Goal: Book appointment/travel/reservation

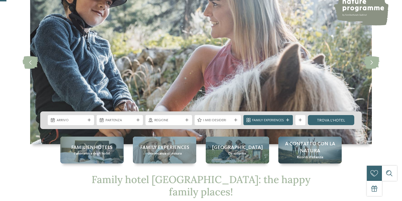
scroll to position [47, 0]
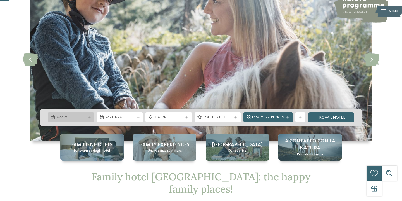
click at [75, 115] on span "Arrivo" at bounding box center [71, 117] width 29 height 5
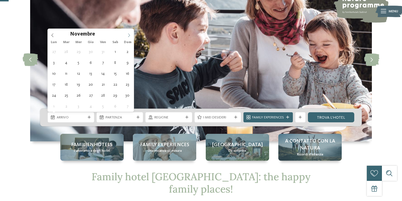
click at [130, 34] on icon at bounding box center [129, 35] width 4 height 4
type input "****"
click at [130, 34] on icon at bounding box center [129, 35] width 4 height 4
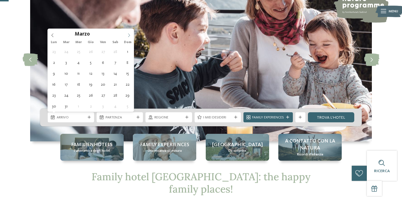
click at [130, 34] on icon at bounding box center [129, 35] width 4 height 4
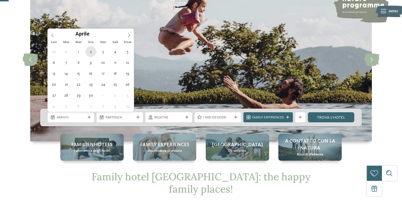
type div "[DATE]"
type input "****"
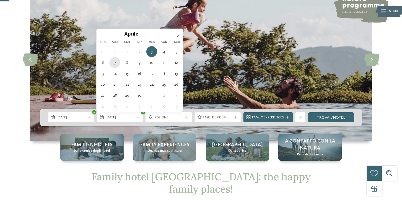
type div "[DATE]"
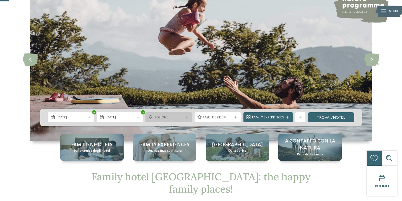
click at [166, 116] on span "Regione" at bounding box center [169, 117] width 29 height 5
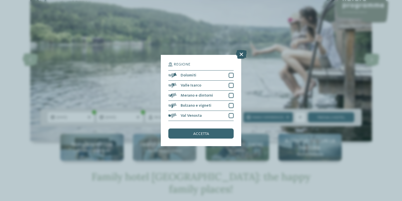
click at [241, 54] on icon at bounding box center [241, 54] width 11 height 9
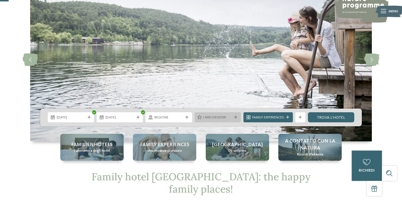
click at [218, 120] on div "I miei desideri" at bounding box center [218, 117] width 46 height 10
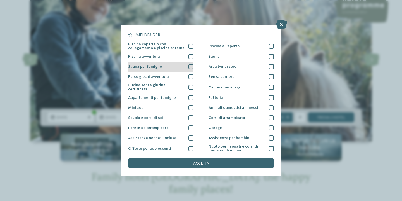
click at [184, 67] on div "Sauna per famiglie" at bounding box center [160, 67] width 65 height 10
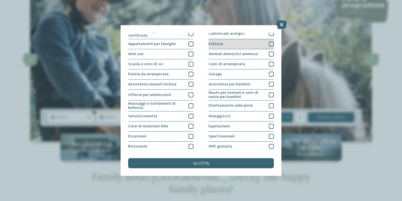
scroll to position [64, 0]
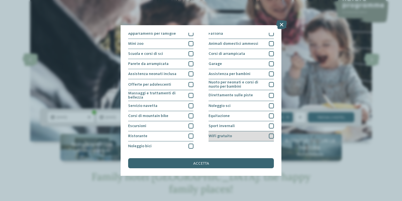
click at [230, 134] on span "WiFi gratuito" at bounding box center [220, 136] width 23 height 4
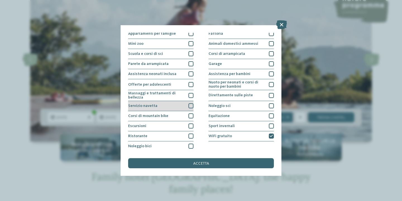
click at [169, 102] on div "Servizio navetta" at bounding box center [160, 106] width 65 height 10
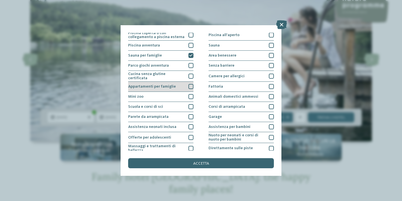
scroll to position [0, 0]
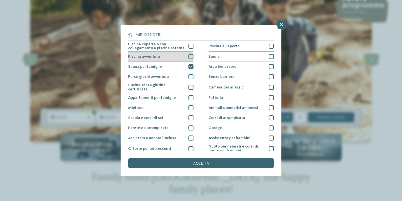
click at [172, 58] on div "Piscina avventura" at bounding box center [160, 57] width 65 height 10
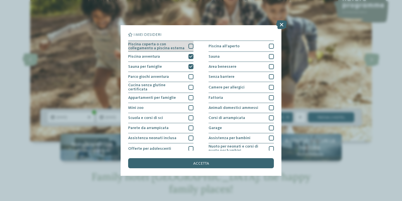
click at [179, 44] on span "Piscina coperta o con collegamento a piscina esterna" at bounding box center [156, 46] width 57 height 8
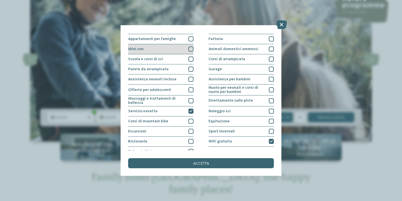
scroll to position [64, 0]
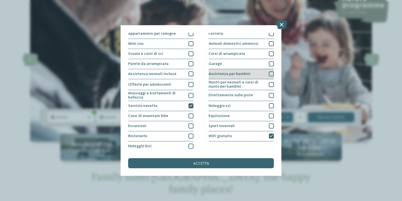
click at [214, 77] on div "Assistenza per bambini" at bounding box center [241, 74] width 65 height 10
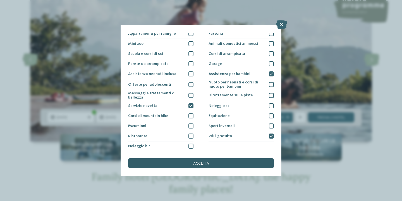
click at [214, 163] on div "accetta" at bounding box center [201, 163] width 146 height 10
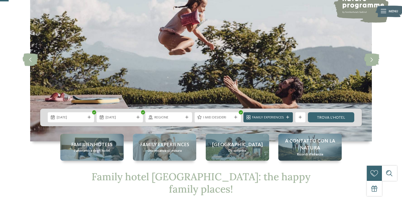
click at [276, 119] on span "Family Experiences" at bounding box center [268, 117] width 32 height 5
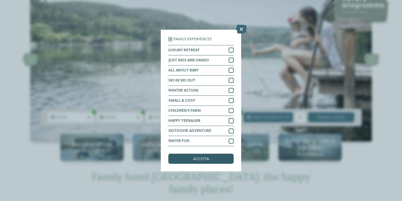
click at [199, 155] on div "accetta" at bounding box center [201, 158] width 65 height 10
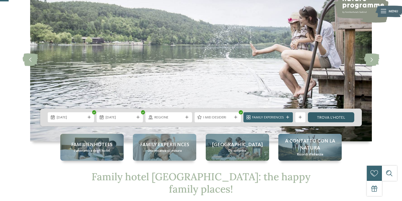
click at [341, 121] on link "trova l’hotel" at bounding box center [331, 117] width 46 height 10
